Goal: Find specific page/section: Find specific page/section

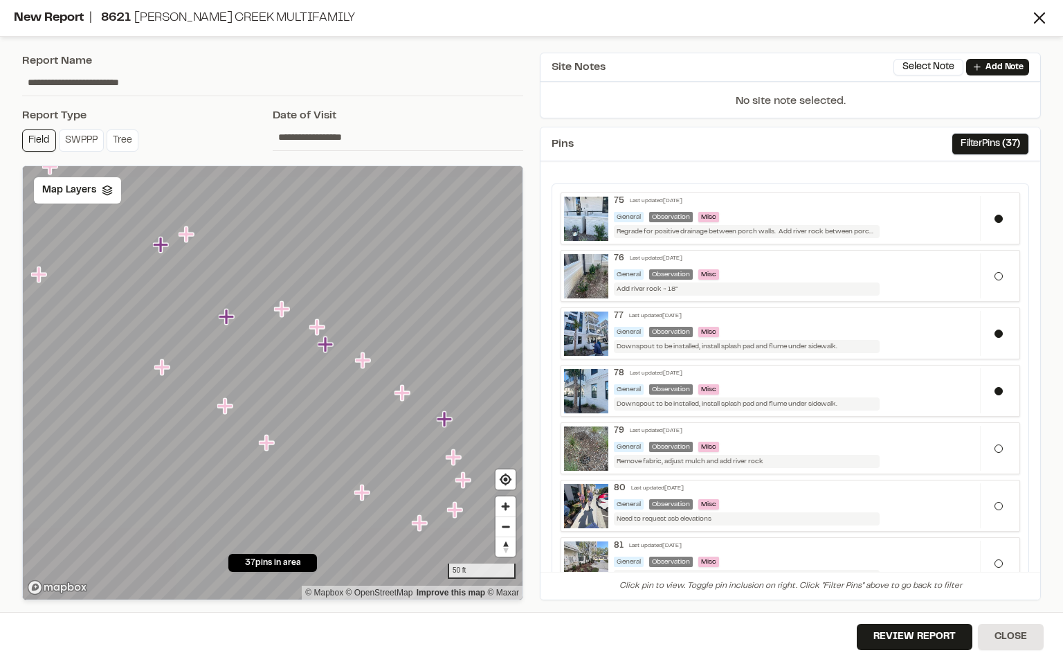
drag, startPoint x: 619, startPoint y: 13, endPoint x: 676, endPoint y: 165, distance: 161.9
click at [676, 165] on div "**********" at bounding box center [531, 332] width 1063 height 664
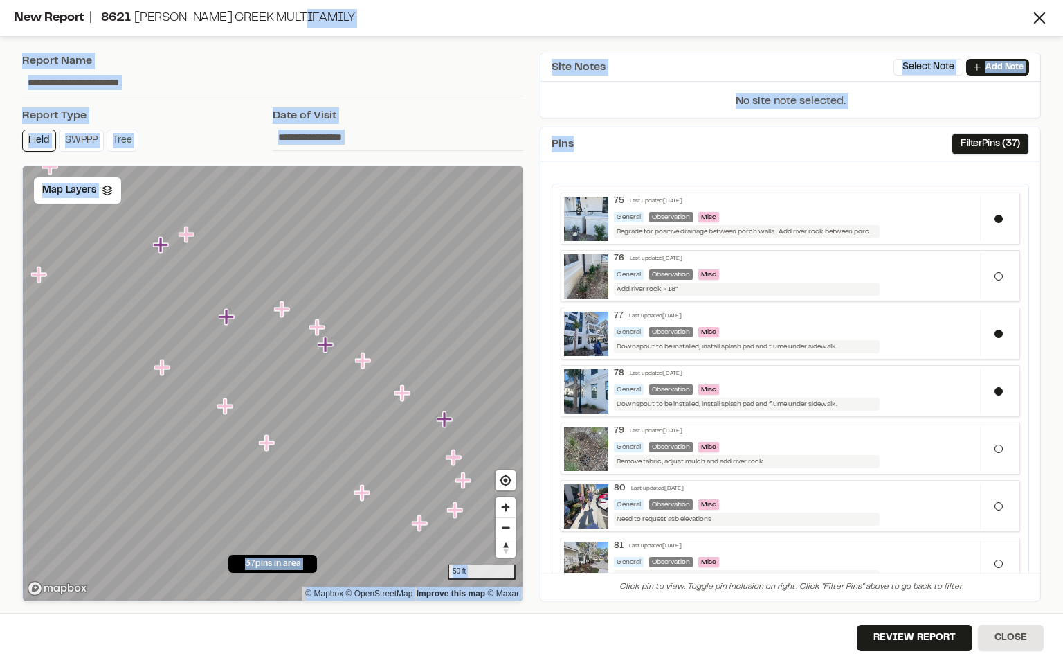
drag, startPoint x: 676, startPoint y: 165, endPoint x: 771, endPoint y: 23, distance: 171.1
click at [771, 23] on div "New Report | [STREET_ADDRESS][PERSON_NAME] Multifamily" at bounding box center [522, 18] width 1016 height 19
drag, startPoint x: 527, startPoint y: 15, endPoint x: 542, endPoint y: 55, distance: 42.3
click at [542, 55] on div "**********" at bounding box center [531, 332] width 1063 height 665
drag, startPoint x: 542, startPoint y: 55, endPoint x: 489, endPoint y: 15, distance: 66.2
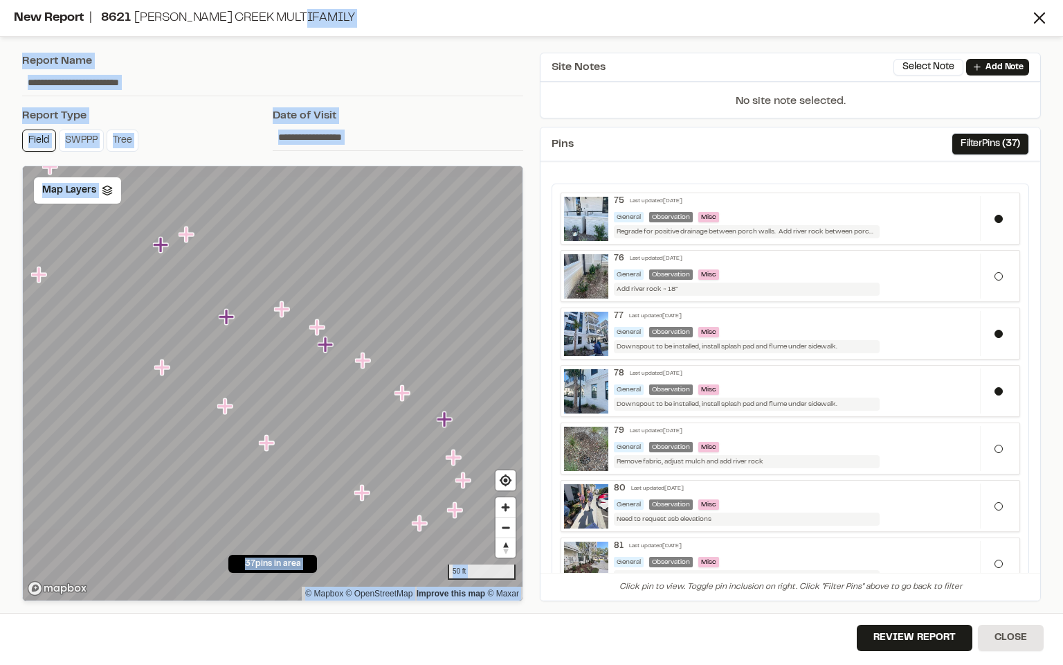
click at [489, 15] on div "New Report | [STREET_ADDRESS][PERSON_NAME] Multifamily" at bounding box center [522, 18] width 1016 height 19
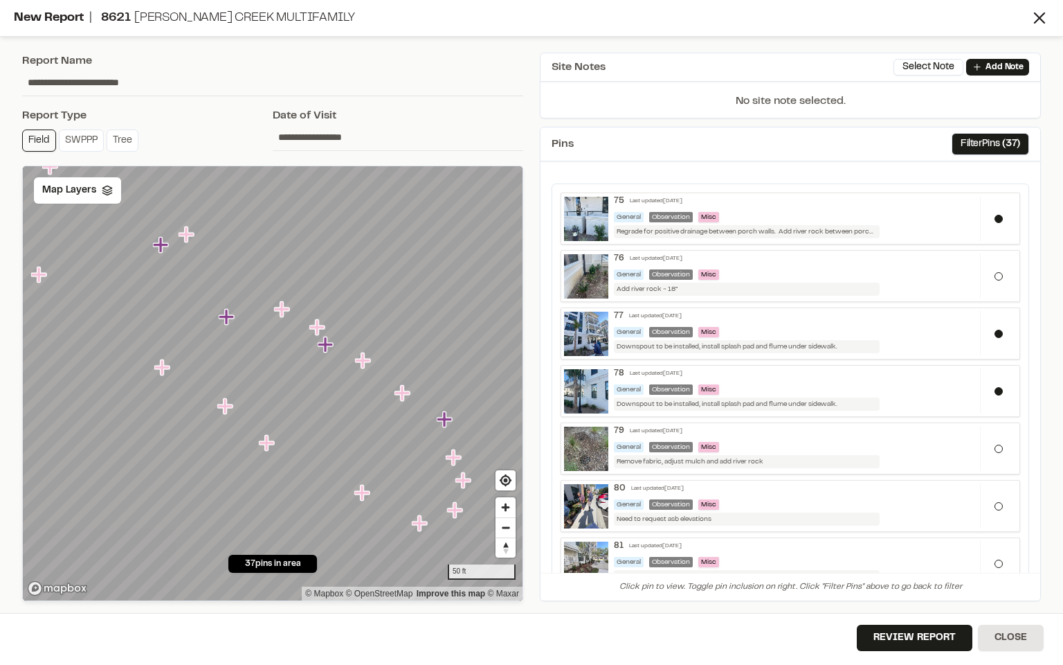
click at [1027, 19] on div "New Report | [STREET_ADDRESS][PERSON_NAME] Multifamily" at bounding box center [522, 18] width 1016 height 19
click at [141, 645] on div "**********" at bounding box center [531, 332] width 1063 height 665
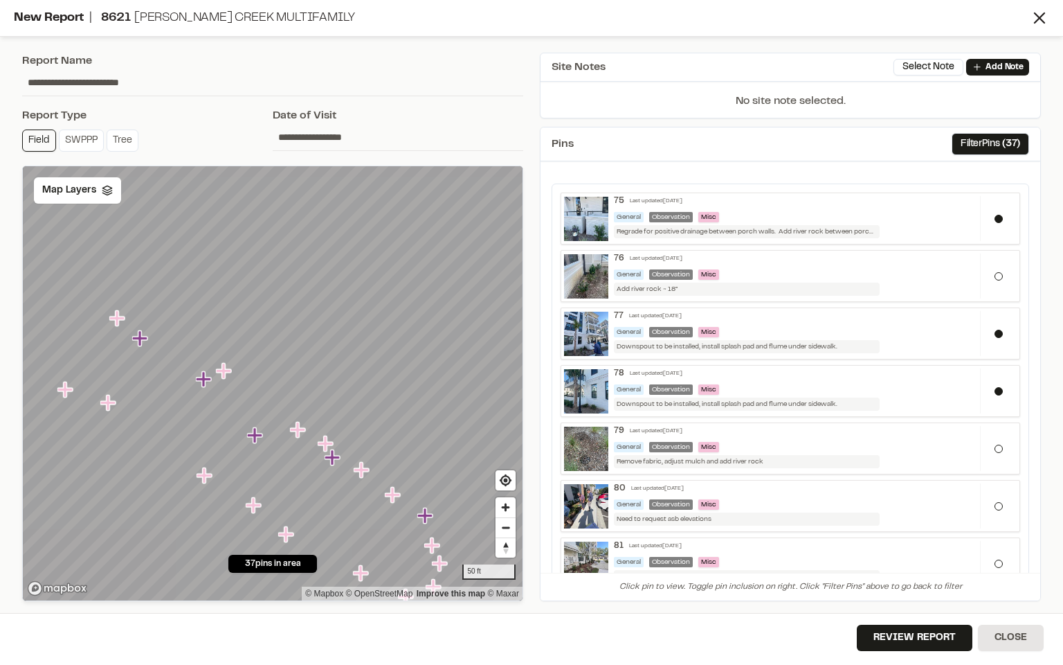
click at [427, 631] on div "Review Report Close" at bounding box center [531, 639] width 1063 height 52
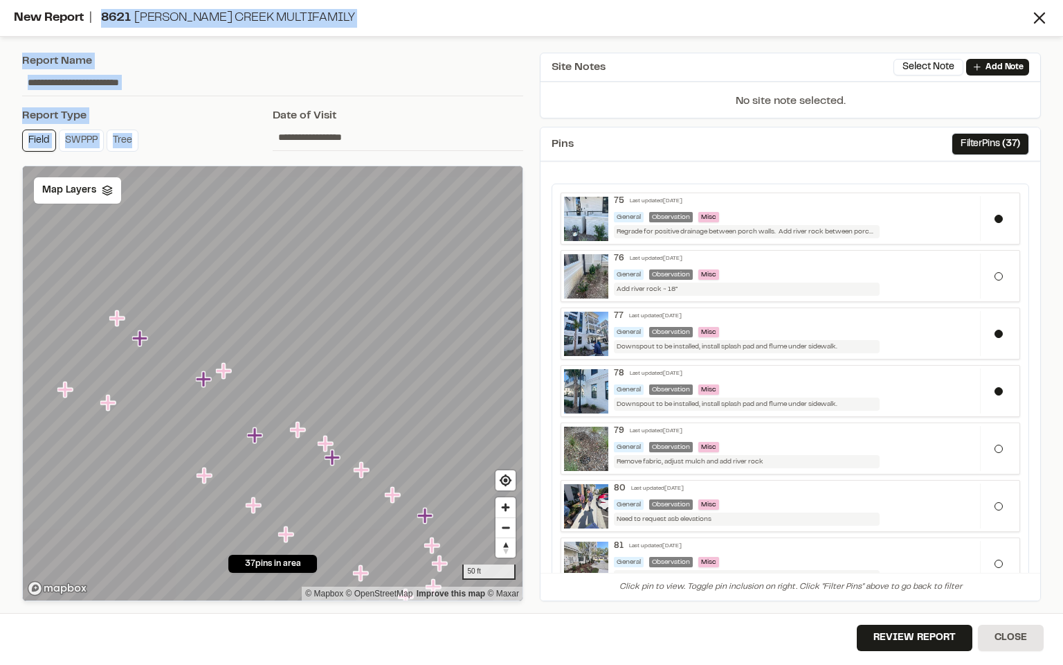
drag, startPoint x: 110, startPoint y: 1, endPoint x: 150, endPoint y: 161, distance: 165.4
click at [150, 161] on div "**********" at bounding box center [531, 332] width 1063 height 665
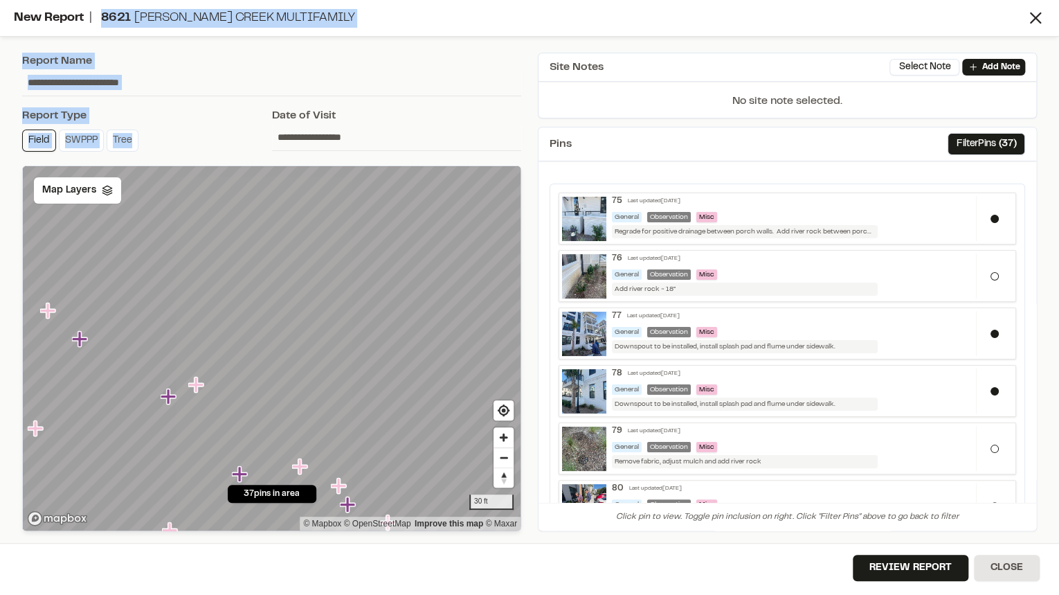
click at [372, 36] on div "New Report | [STREET_ADDRESS][PERSON_NAME] Multifamily" at bounding box center [529, 18] width 1059 height 37
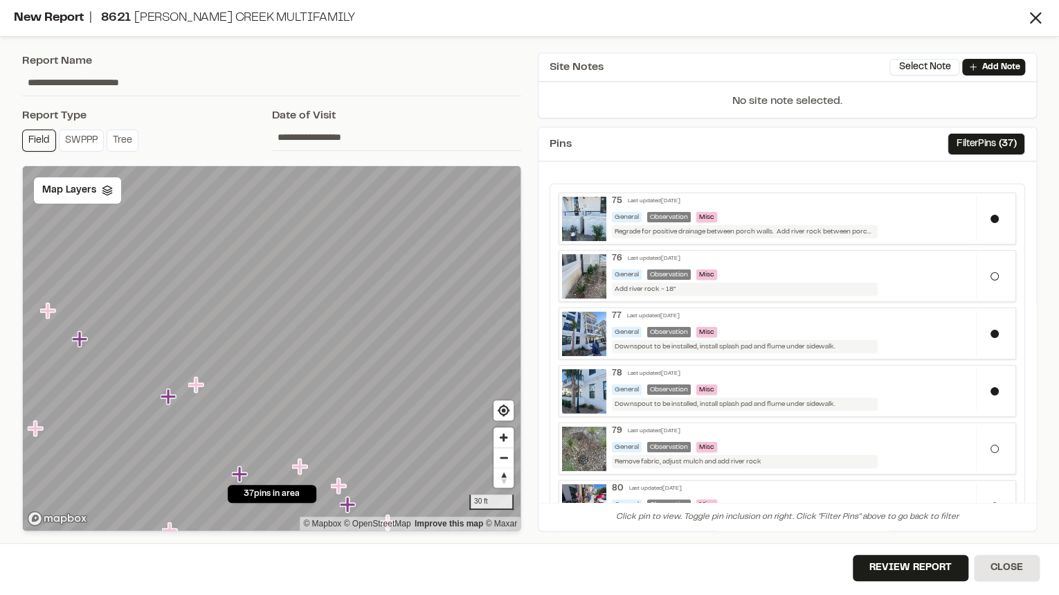
click at [361, 11] on div "New Report | [STREET_ADDRESS][PERSON_NAME] Multifamily" at bounding box center [520, 18] width 1012 height 19
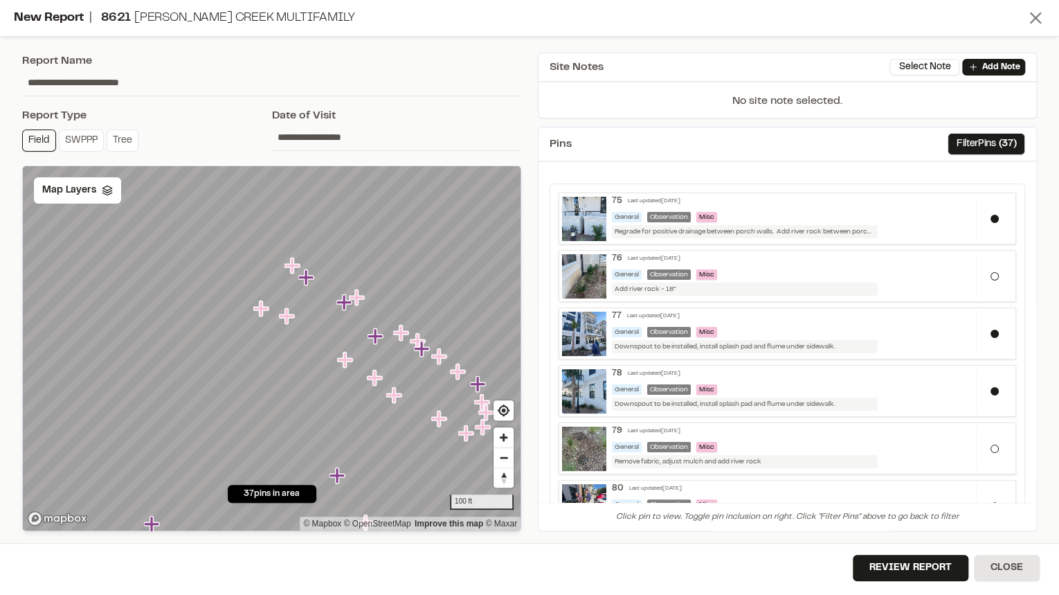
click at [1031, 19] on icon at bounding box center [1035, 17] width 19 height 19
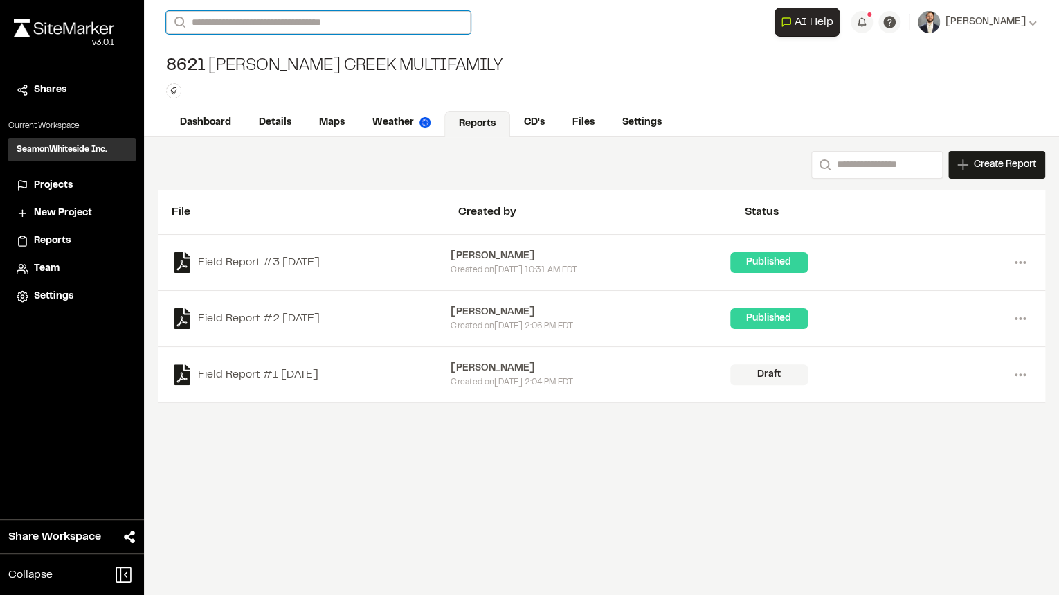
click at [252, 20] on input "Search" at bounding box center [318, 22] width 305 height 23
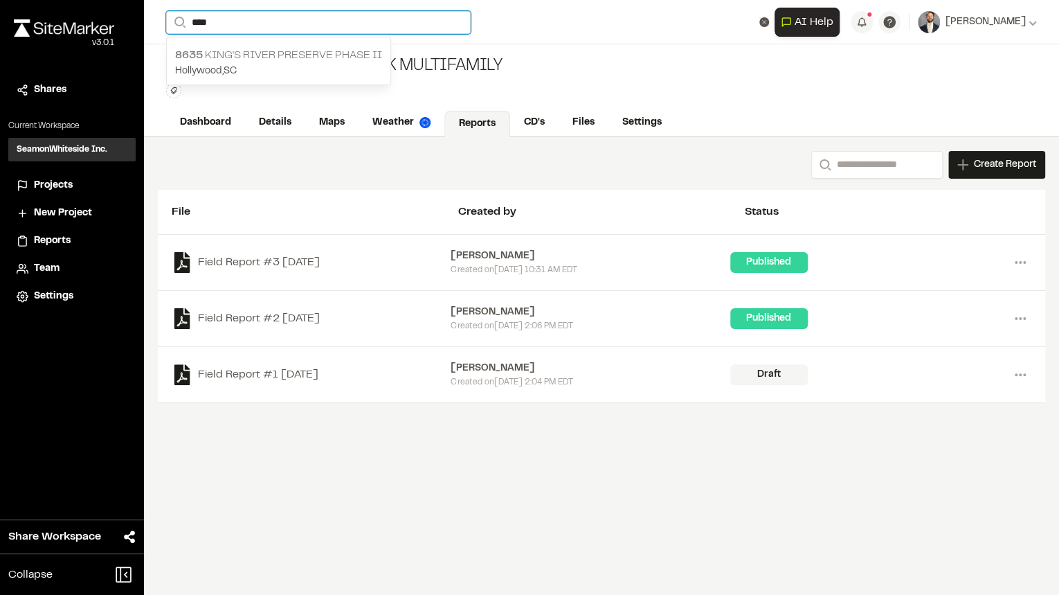
type input "****"
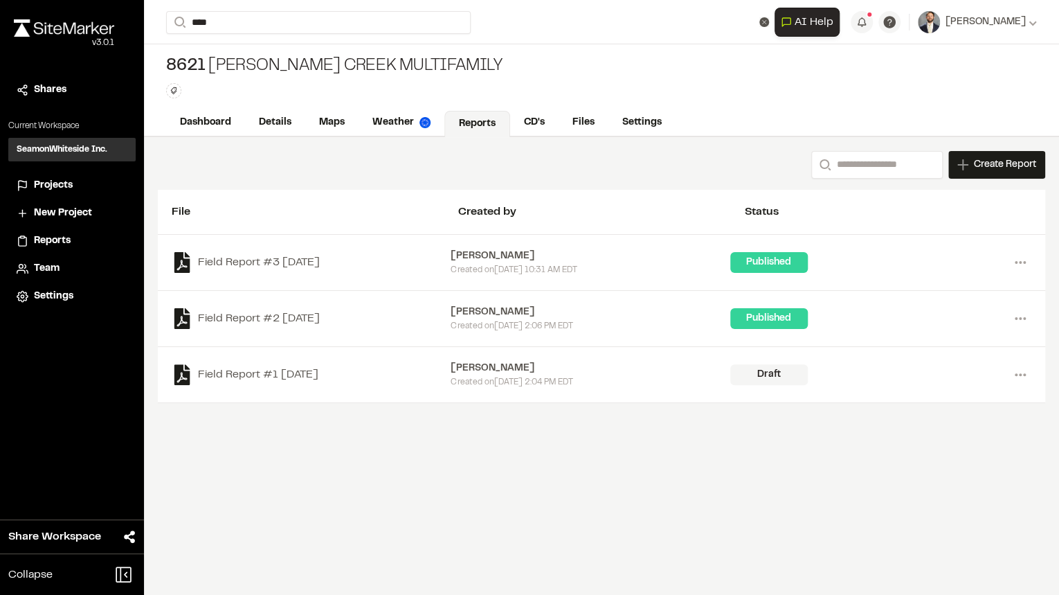
click at [274, 55] on p "8635 King's River Preserve Phase II" at bounding box center [278, 55] width 207 height 17
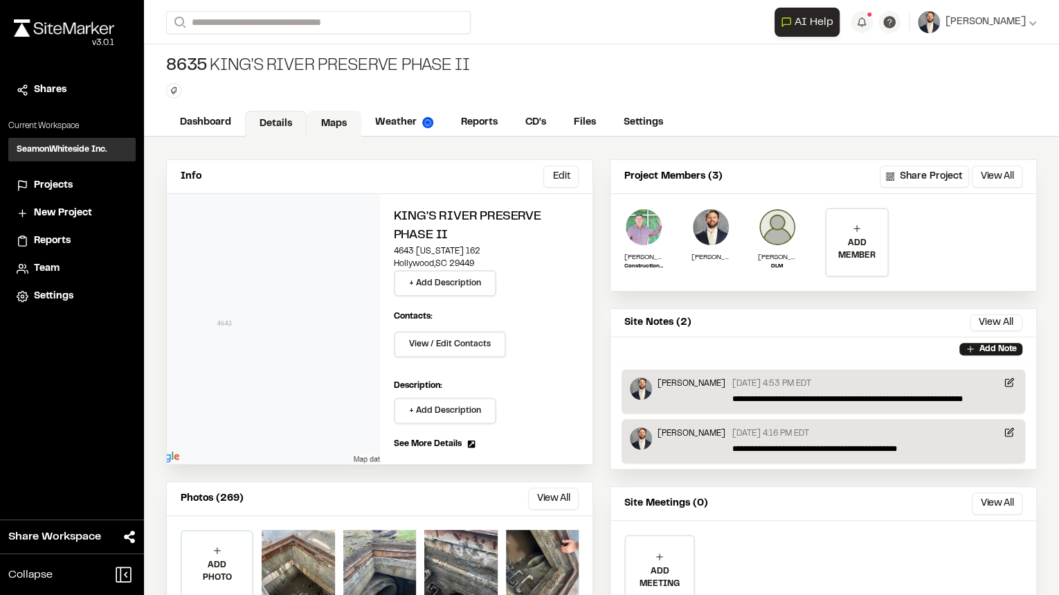
click at [314, 120] on link "Maps" at bounding box center [334, 124] width 55 height 26
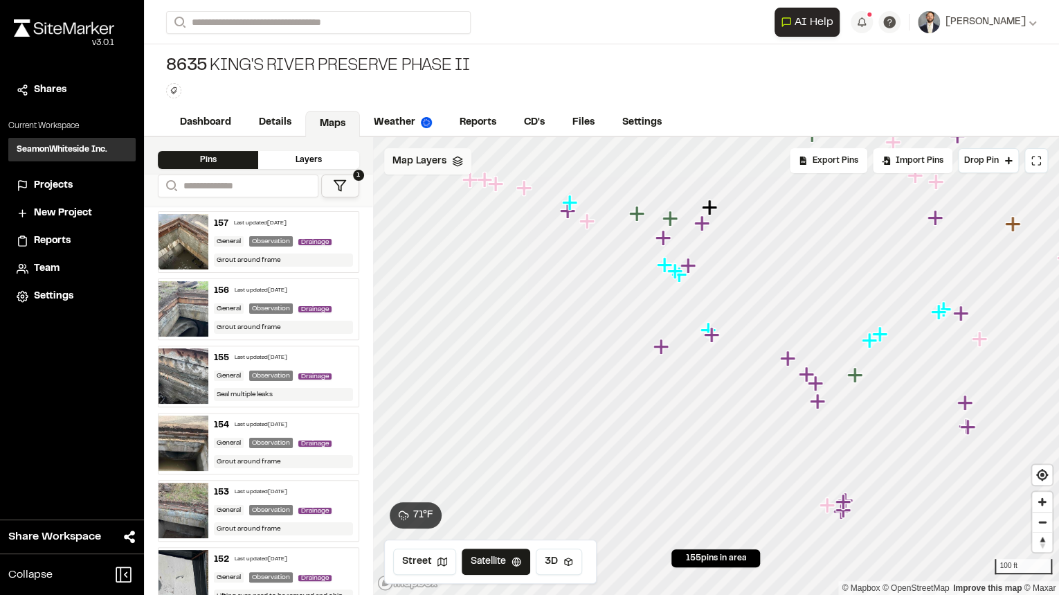
click at [423, 157] on span "Map Layers" at bounding box center [420, 161] width 54 height 15
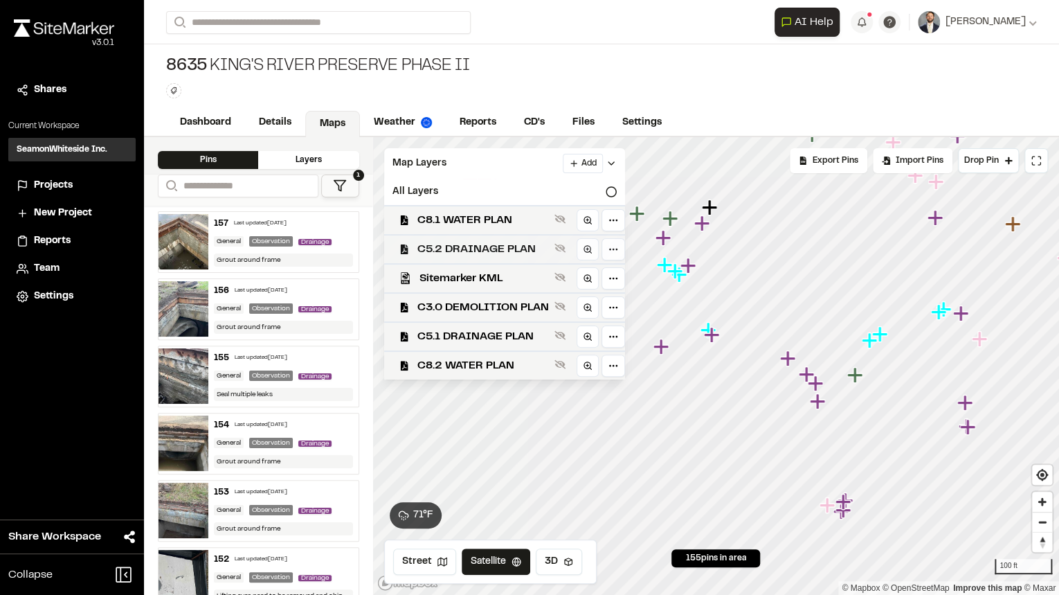
click at [453, 256] on span "C5.2 DRAINAGE PLAN" at bounding box center [483, 249] width 132 height 17
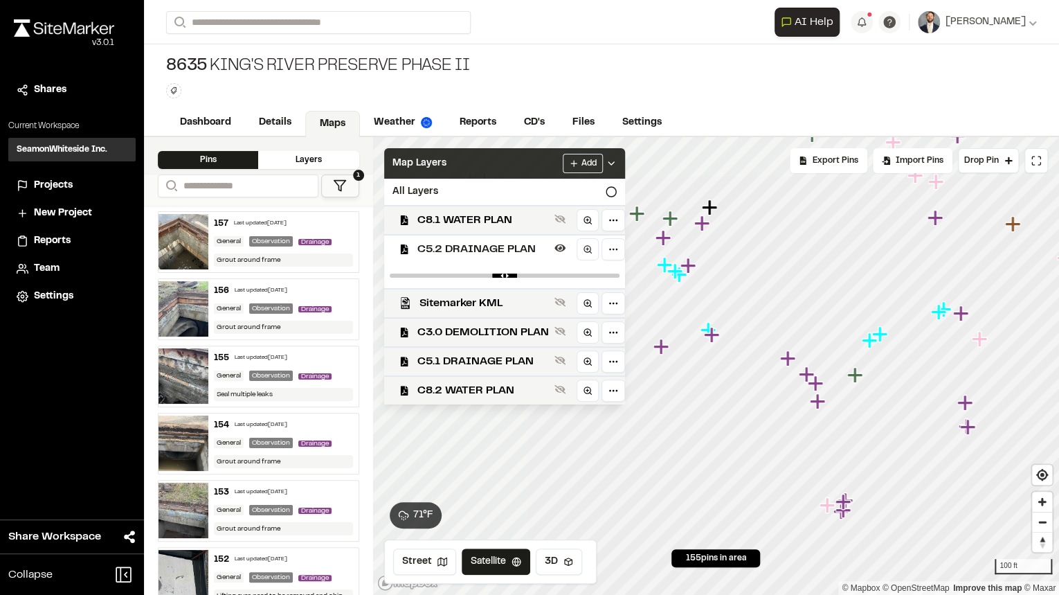
click at [487, 162] on div "Map Layers Add" at bounding box center [504, 163] width 241 height 30
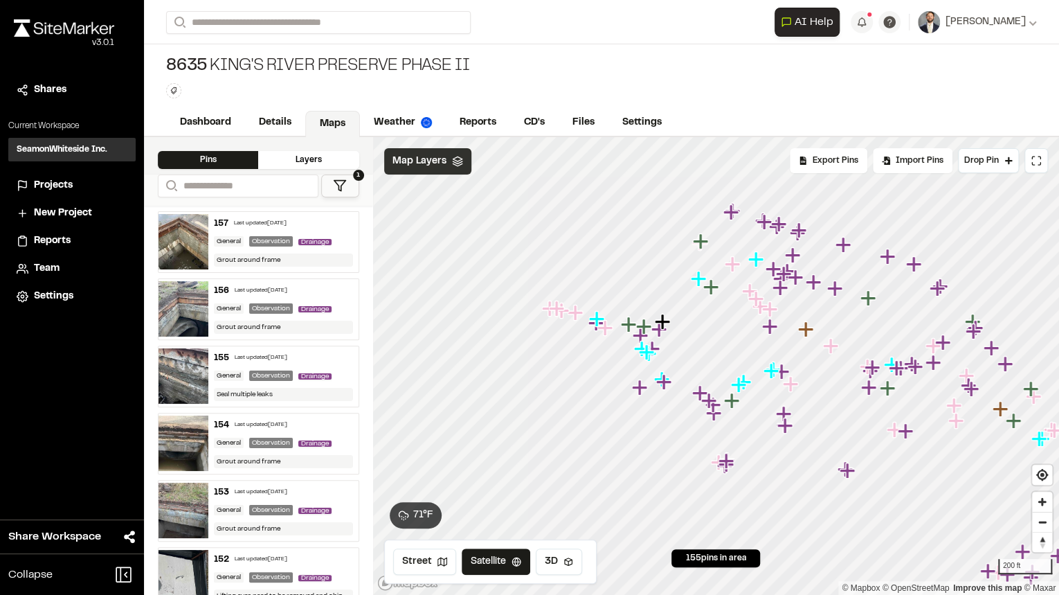
click at [429, 162] on span "Map Layers" at bounding box center [420, 161] width 54 height 15
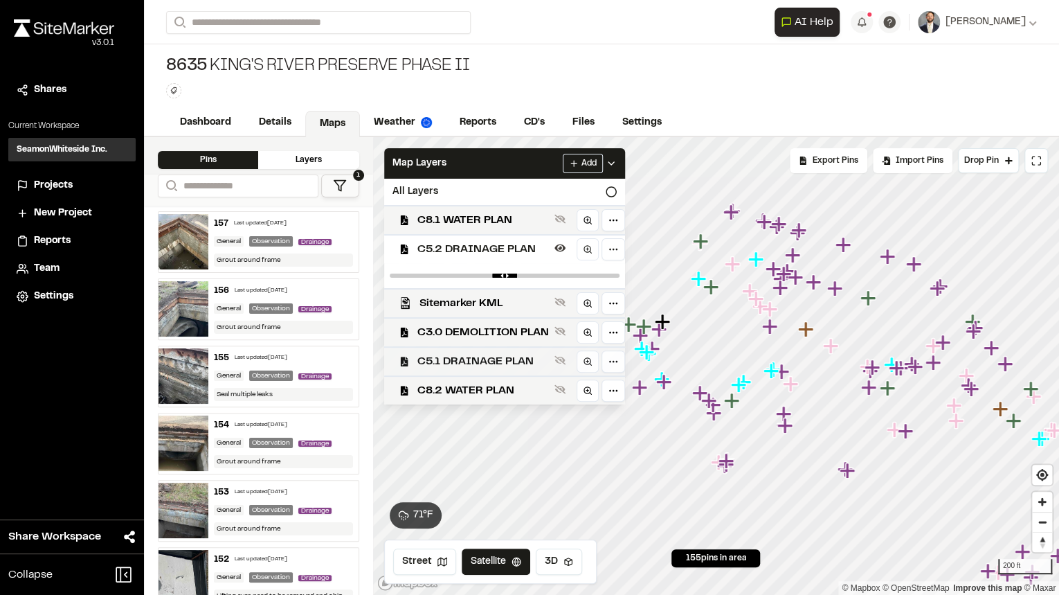
click at [502, 356] on span "C5.1 DRAINAGE PLAN" at bounding box center [483, 361] width 132 height 17
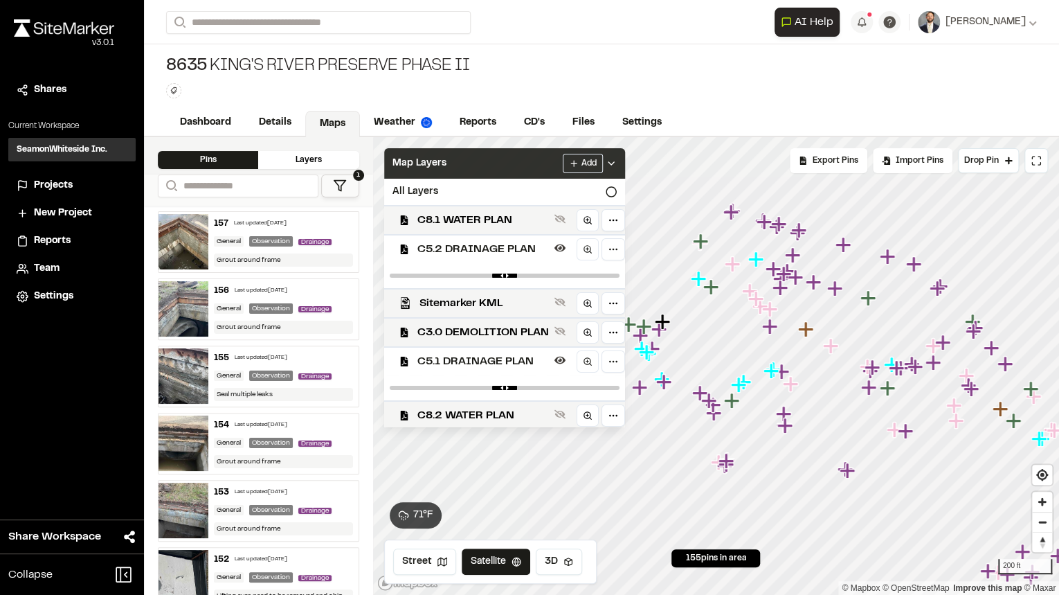
click at [525, 172] on div "Map Layers Add" at bounding box center [504, 163] width 241 height 30
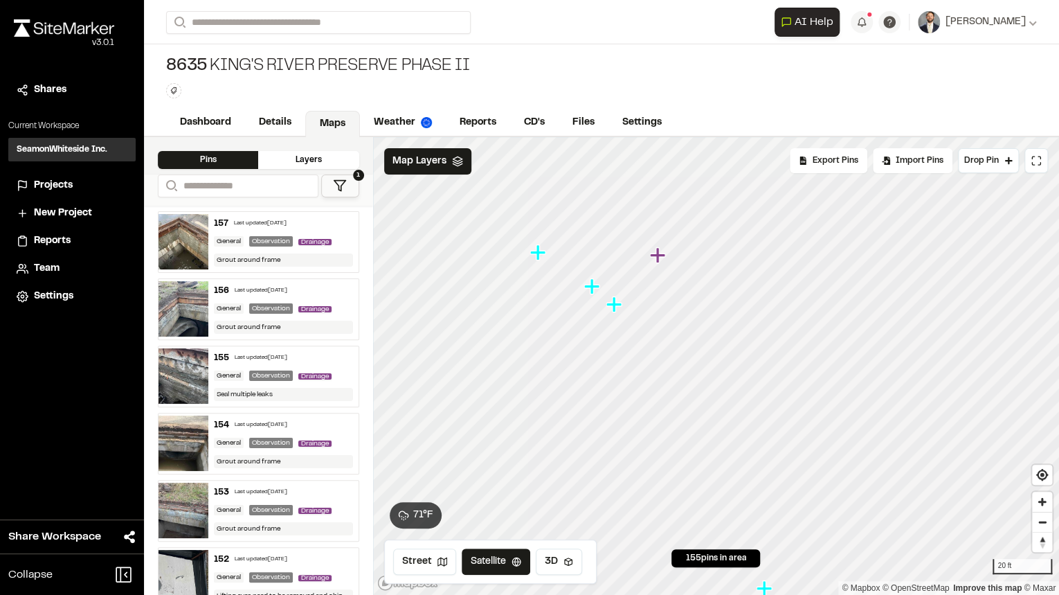
click at [656, 258] on icon "Map marker" at bounding box center [656, 254] width 15 height 15
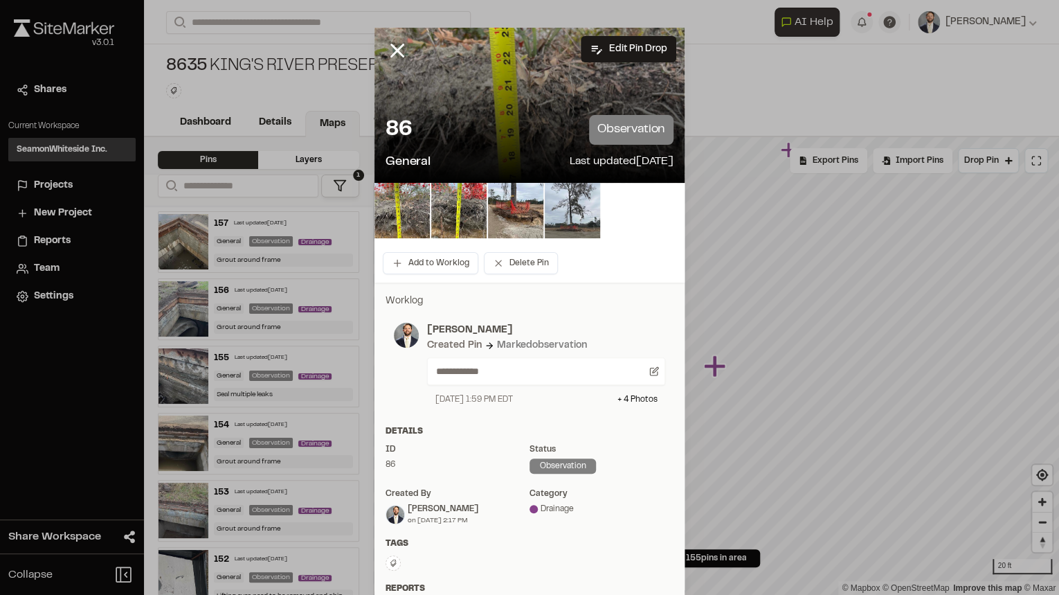
click at [565, 208] on img at bounding box center [572, 210] width 55 height 55
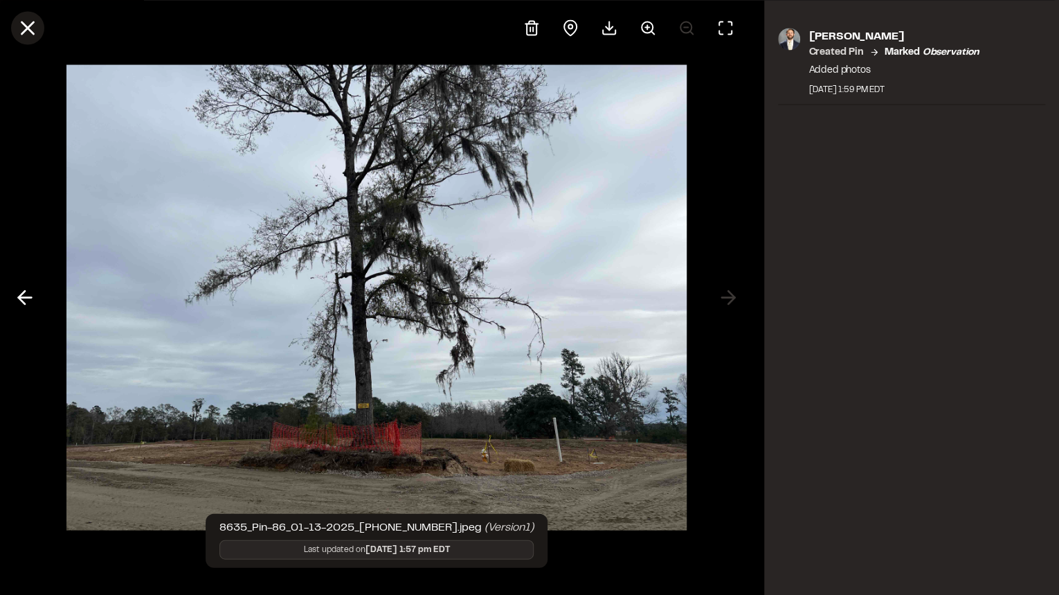
click at [31, 28] on icon at bounding box center [28, 28] width 24 height 24
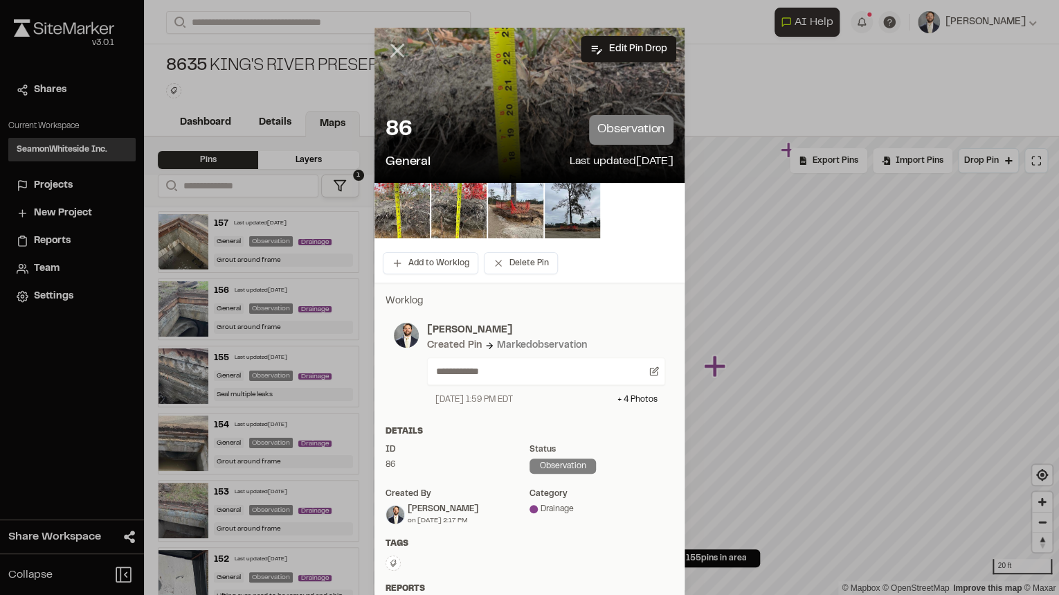
click at [386, 44] on icon at bounding box center [398, 51] width 24 height 24
